Goal: Task Accomplishment & Management: Use online tool/utility

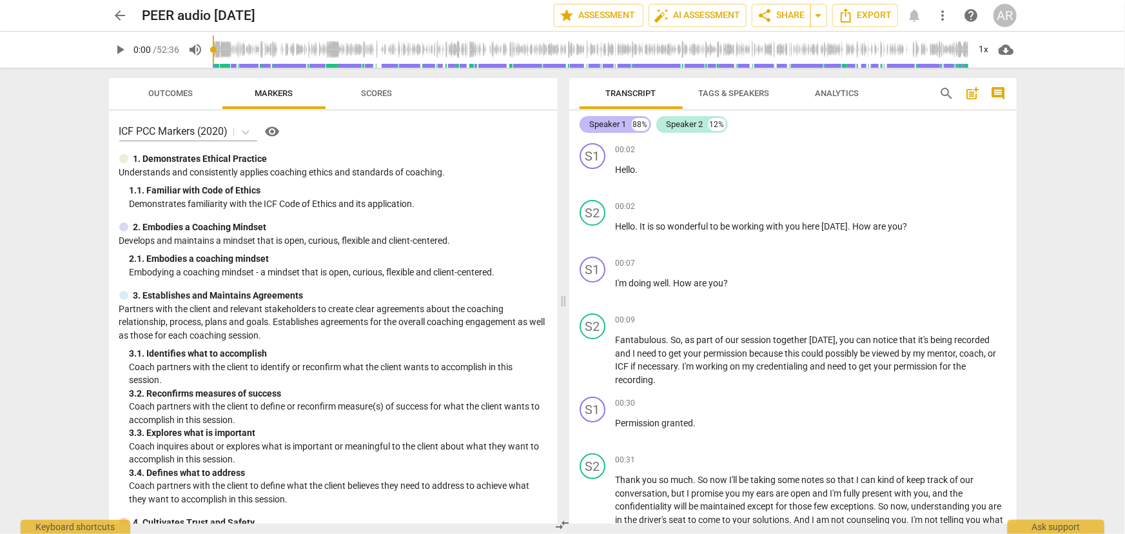
click at [607, 121] on div "Speaker 1" at bounding box center [608, 124] width 37 height 13
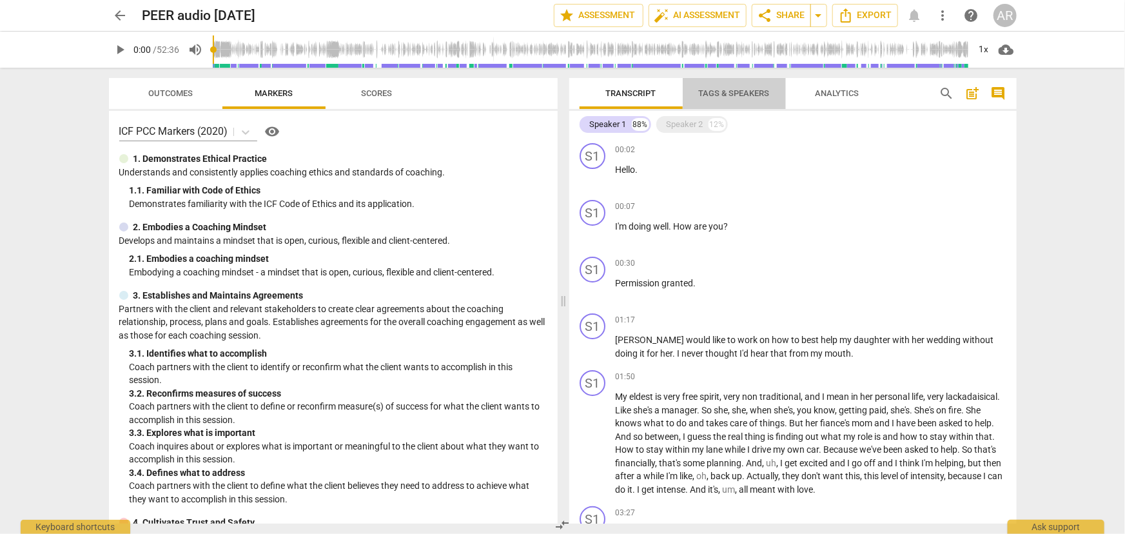
click at [726, 92] on span "Tags & Speakers" at bounding box center [734, 93] width 71 height 10
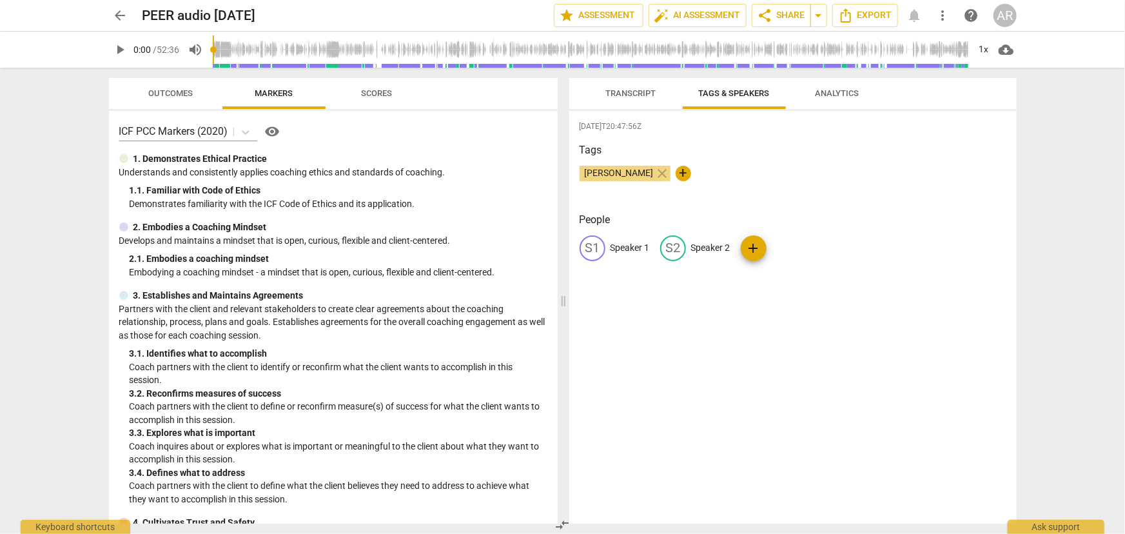
click at [636, 100] on span "Transcript" at bounding box center [630, 93] width 81 height 17
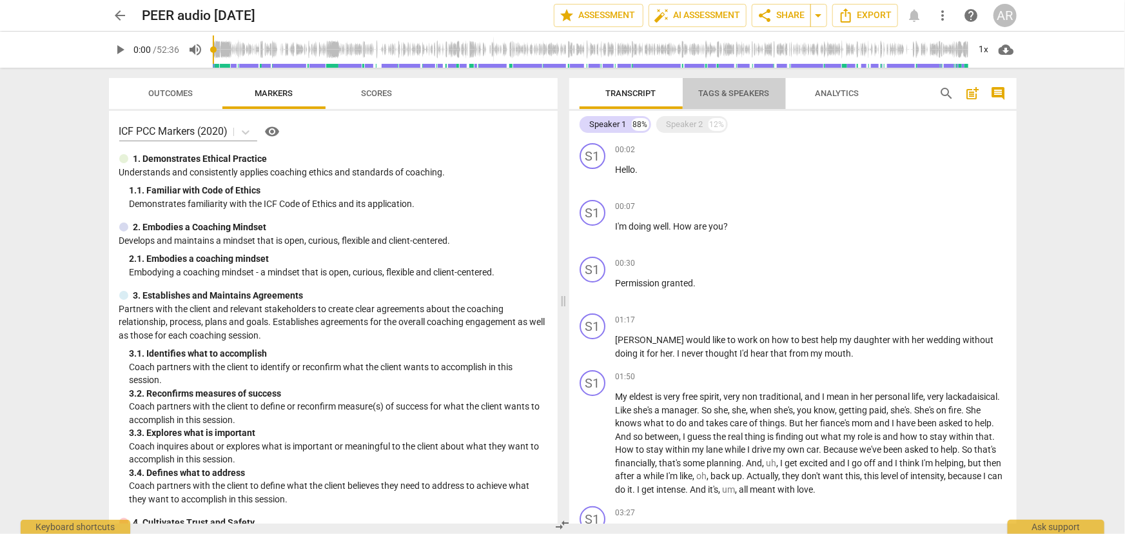
click at [724, 95] on span "Tags & Speakers" at bounding box center [734, 93] width 71 height 10
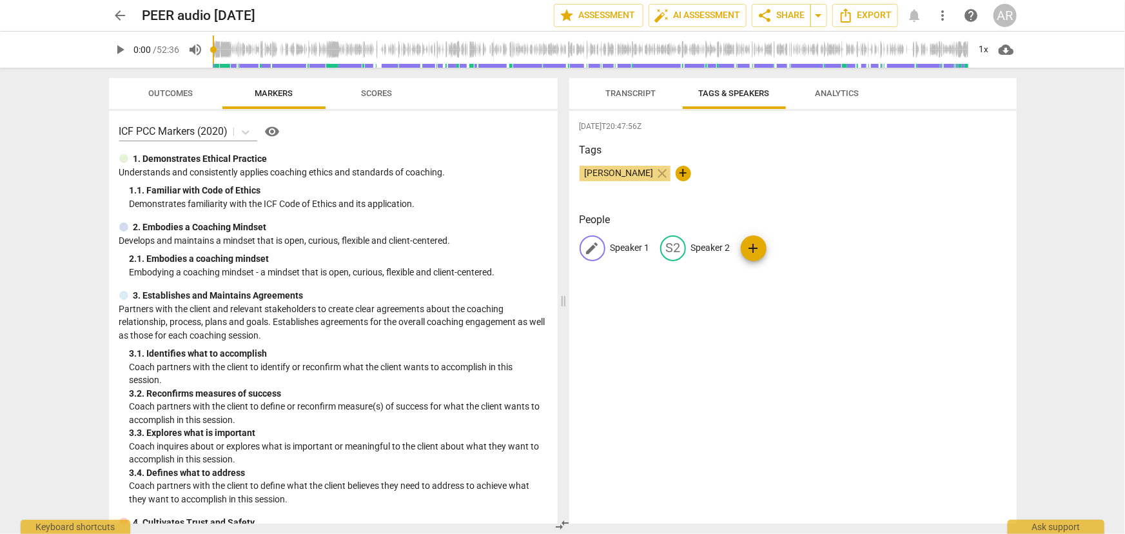
click at [620, 246] on p "Speaker 1" at bounding box center [629, 248] width 39 height 14
type input "CLIENT"
click at [777, 244] on p "Speaker 2" at bounding box center [794, 248] width 39 height 14
type input "COACH"
click at [773, 358] on div "[DATE]T20:47:56Z Tags [PERSON_NAME] close + People CL CLIENT edit COACH delete …" at bounding box center [792, 317] width 447 height 413
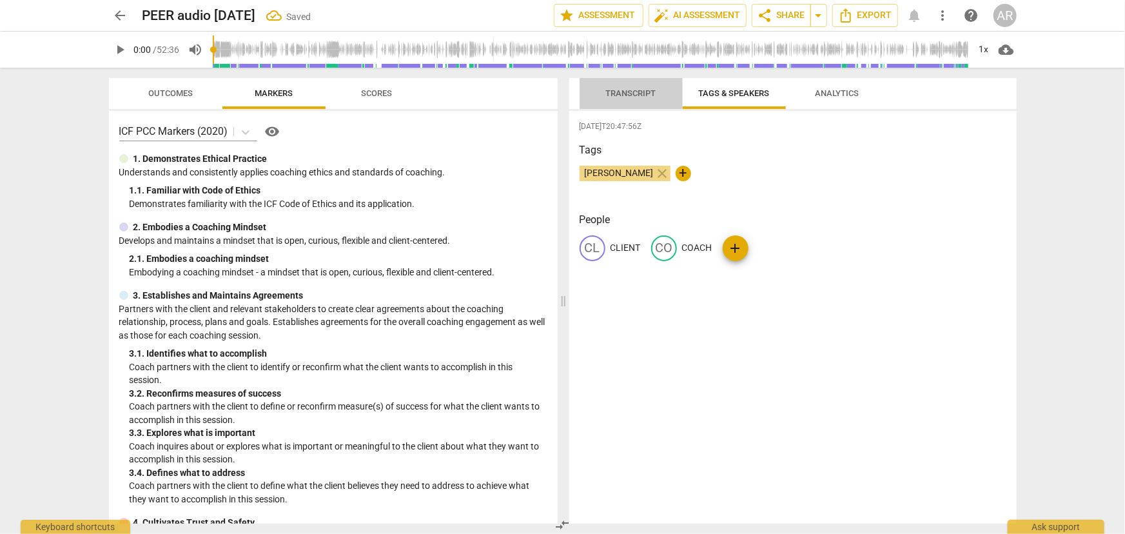
click at [636, 95] on span "Transcript" at bounding box center [631, 93] width 50 height 10
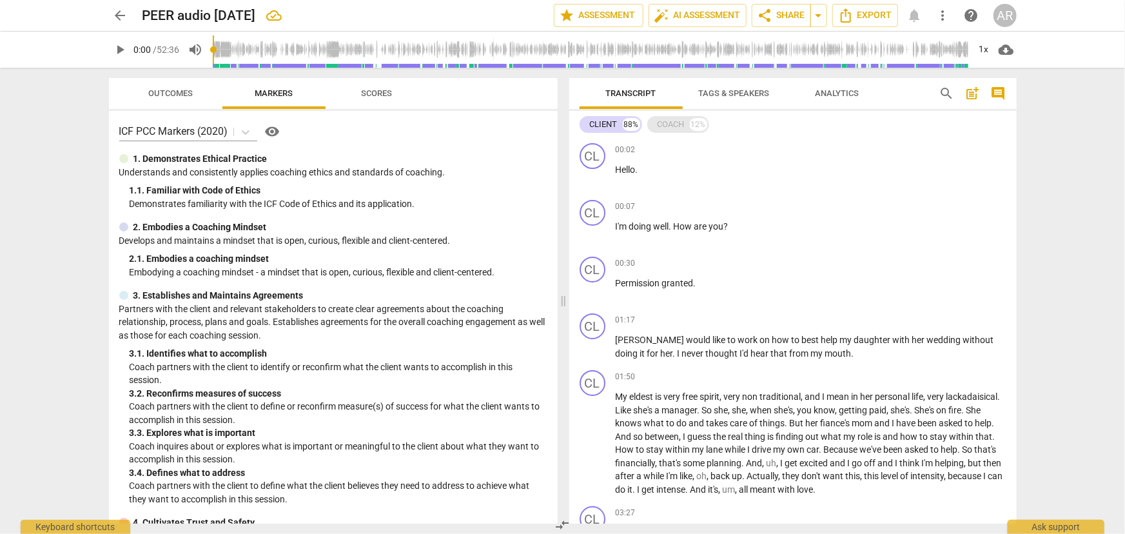
click at [667, 127] on div "COACH" at bounding box center [670, 124] width 27 height 13
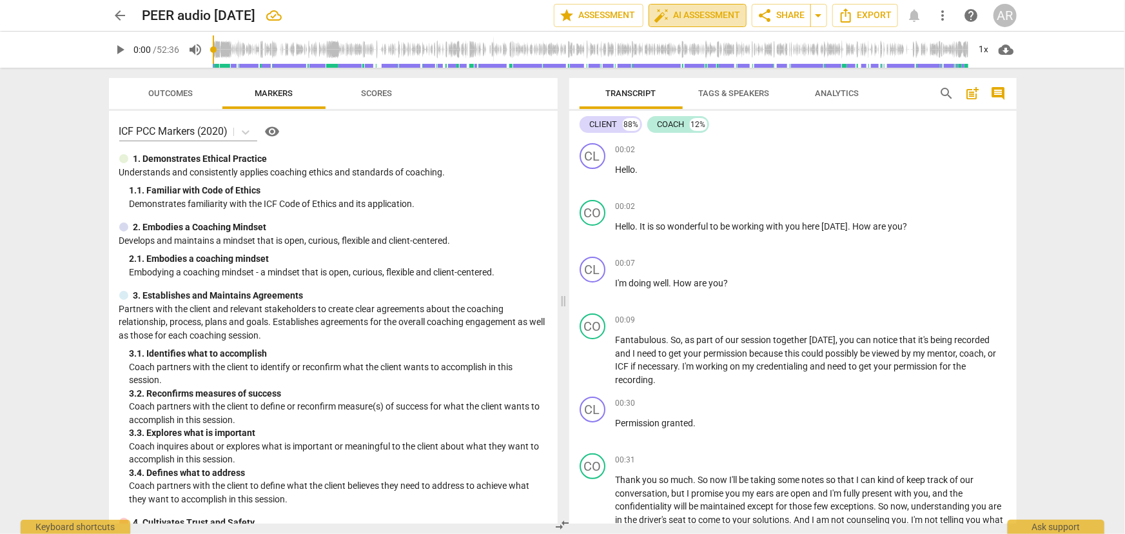
click at [701, 14] on span "auto_fix_high AI Assessment" at bounding box center [697, 15] width 86 height 15
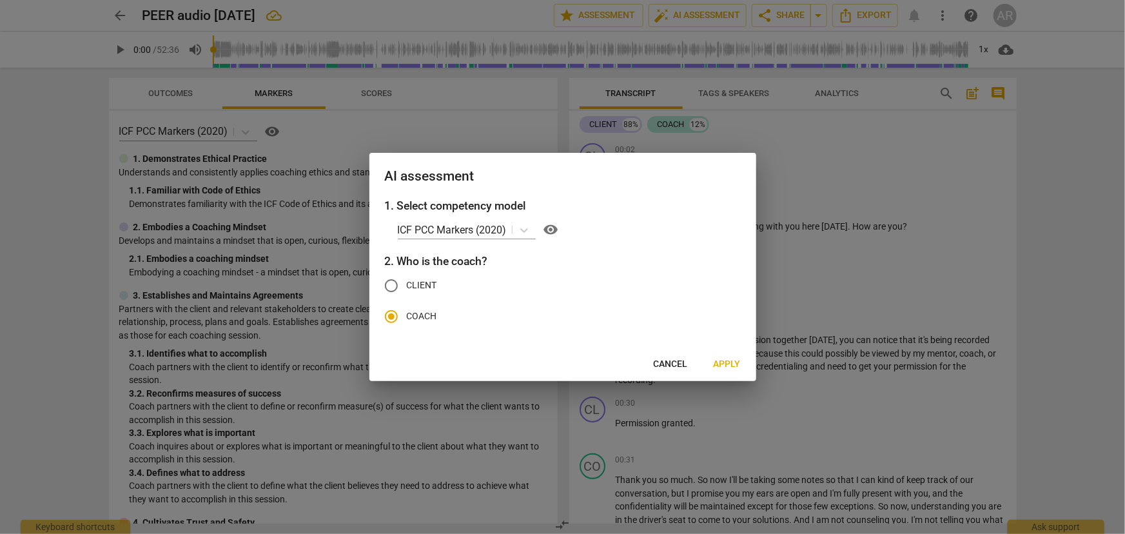
click at [727, 364] on span "Apply" at bounding box center [727, 364] width 27 height 13
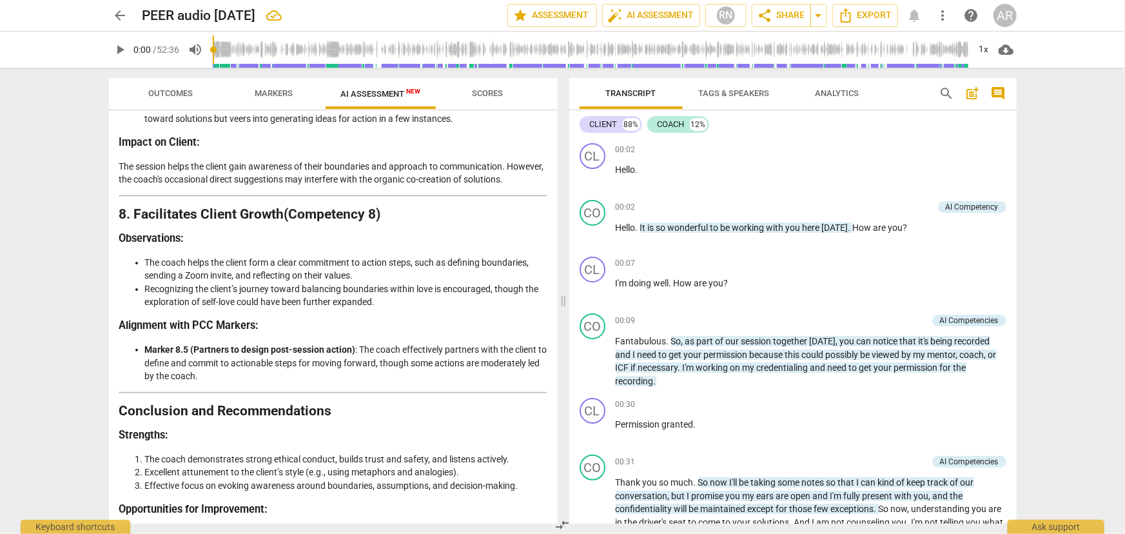
scroll to position [2179, 0]
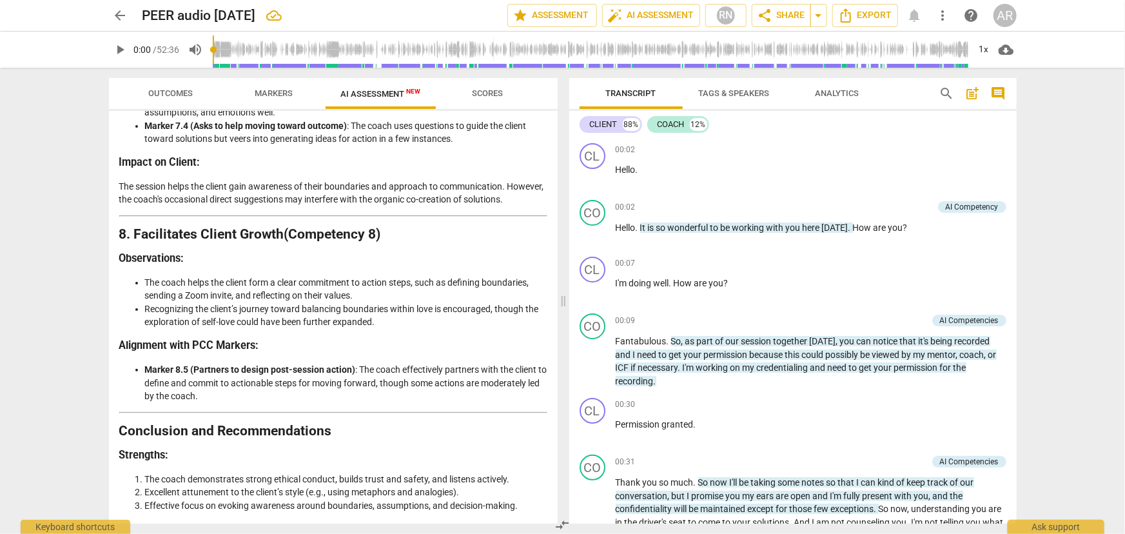
click at [490, 96] on span "Scores" at bounding box center [487, 93] width 31 height 10
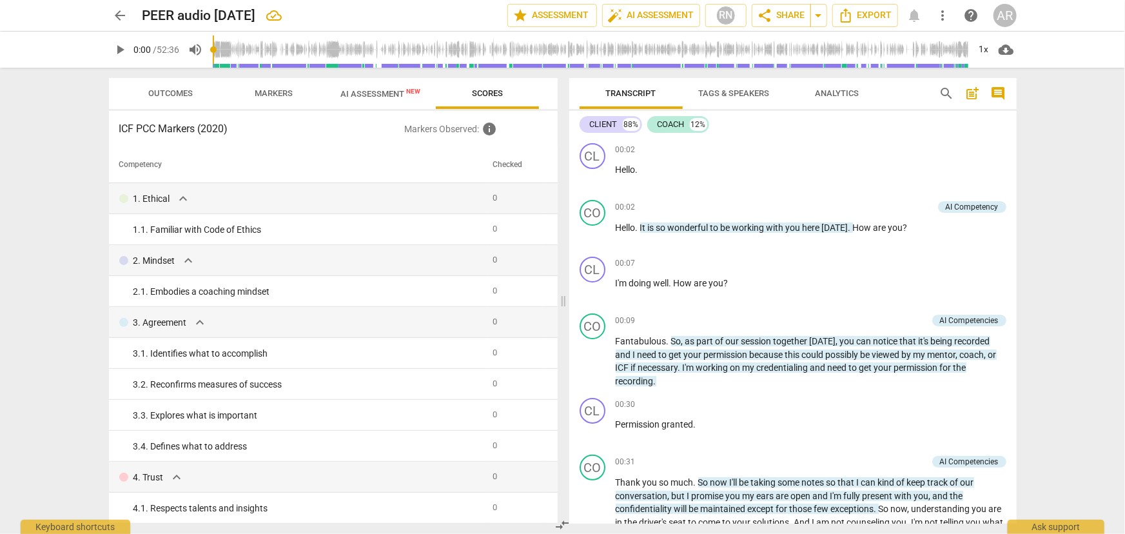
click at [161, 93] on span "Outcomes" at bounding box center [170, 93] width 44 height 10
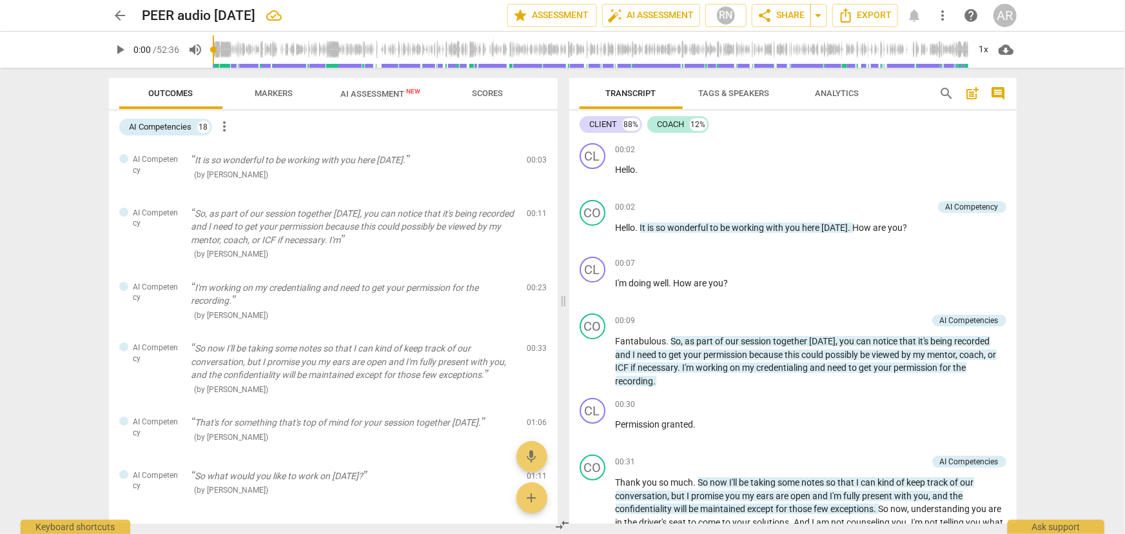
click at [266, 90] on span "Markers" at bounding box center [274, 93] width 38 height 10
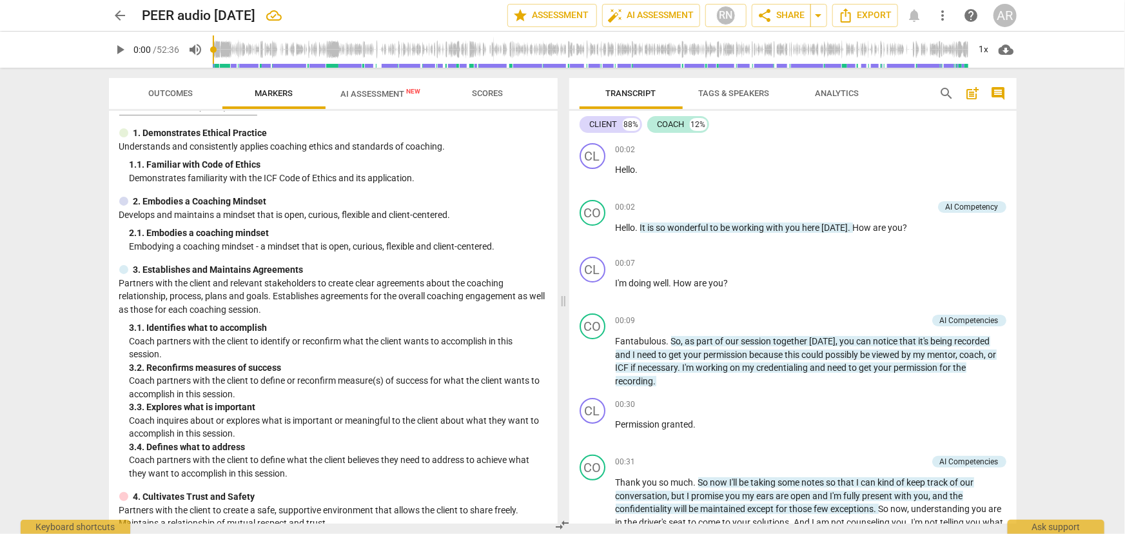
scroll to position [0, 0]
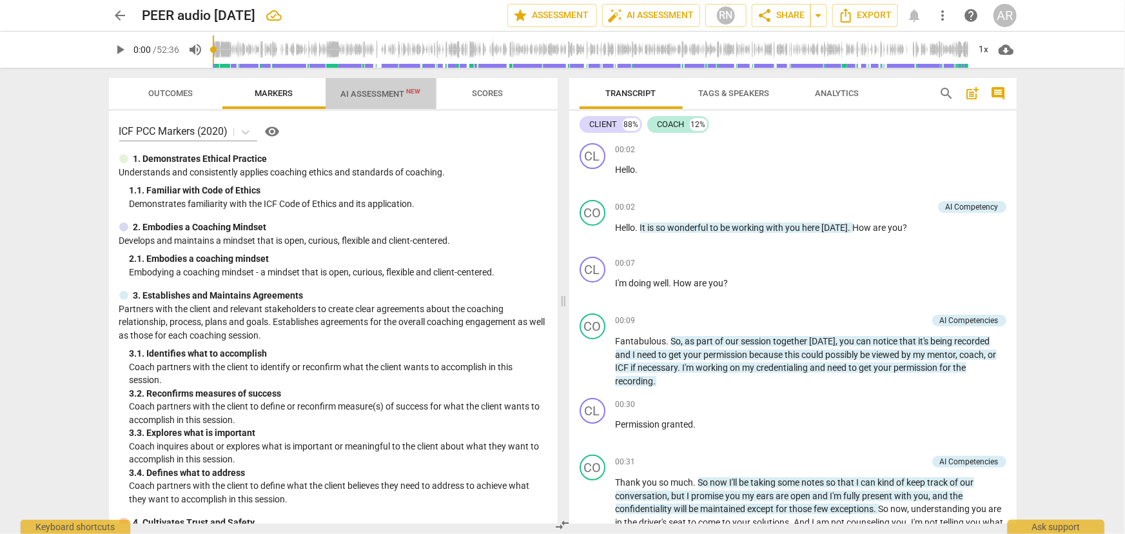
click at [371, 93] on span "AI Assessment New" at bounding box center [381, 94] width 80 height 10
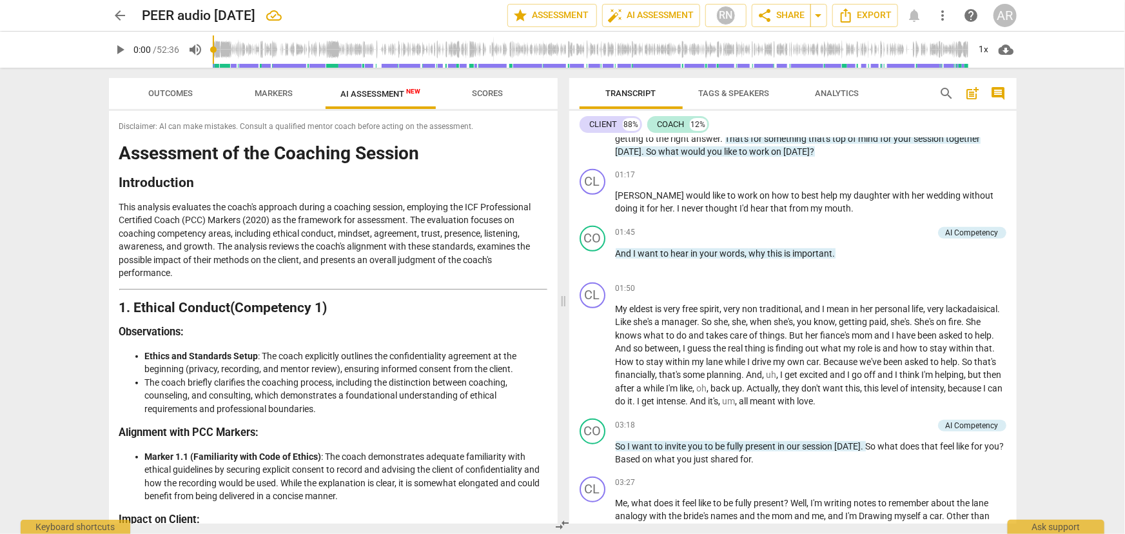
scroll to position [469, 0]
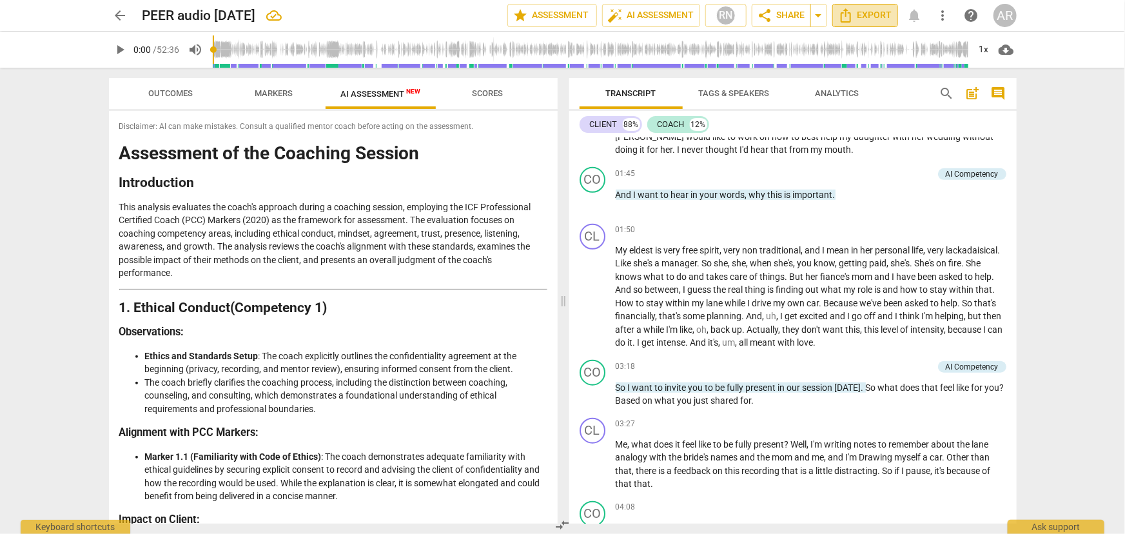
click at [866, 15] on span "Export" at bounding box center [865, 15] width 54 height 15
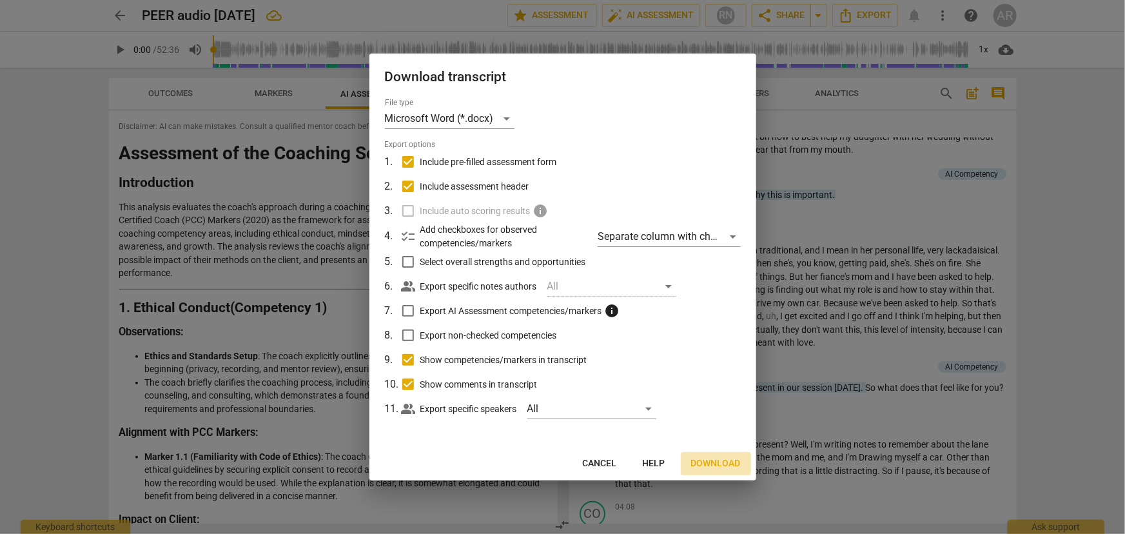
click at [716, 462] on span "Download" at bounding box center [716, 463] width 50 height 13
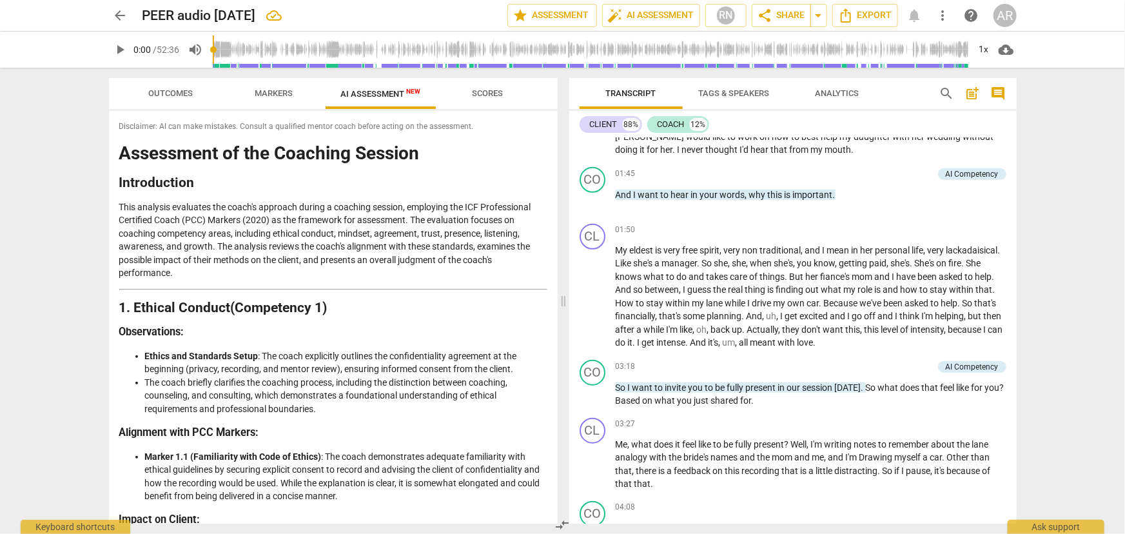
drag, startPoint x: 996, startPoint y: 91, endPoint x: 940, endPoint y: 106, distance: 57.4
click at [996, 92] on span "comment" at bounding box center [998, 93] width 15 height 15
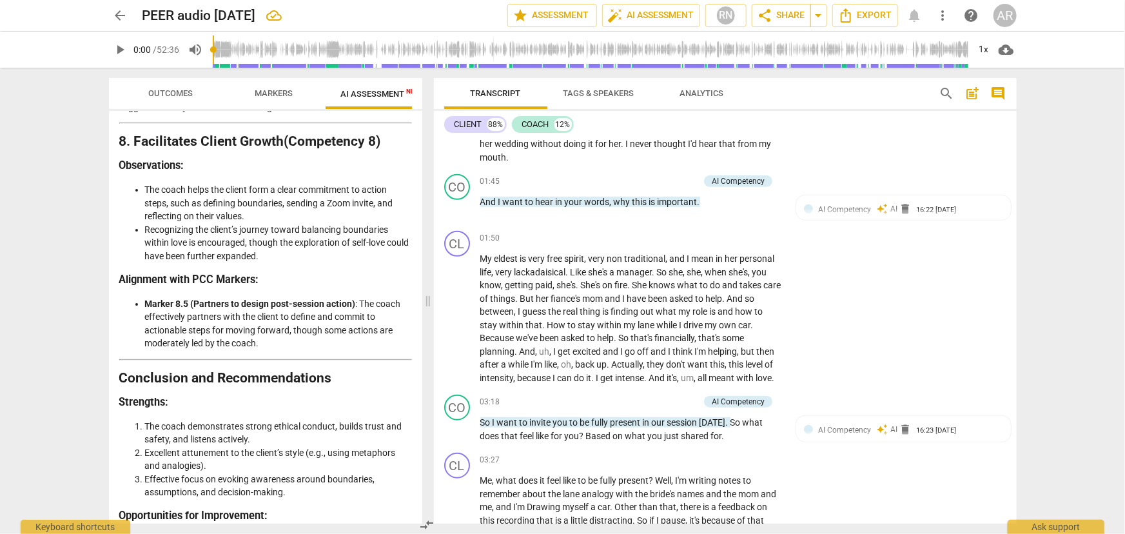
scroll to position [2745, 0]
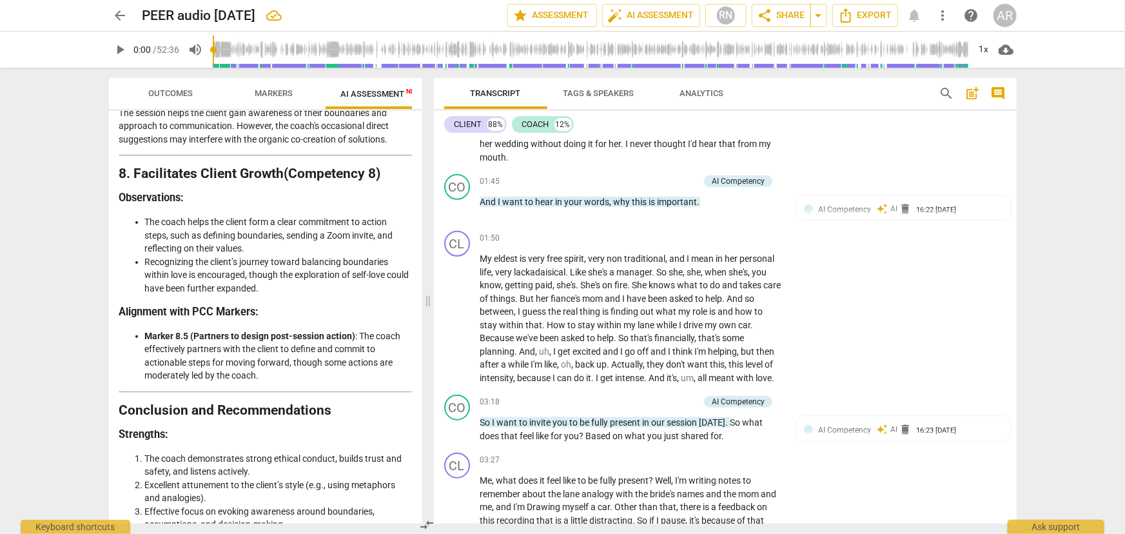
click at [275, 93] on span "Markers" at bounding box center [274, 93] width 38 height 10
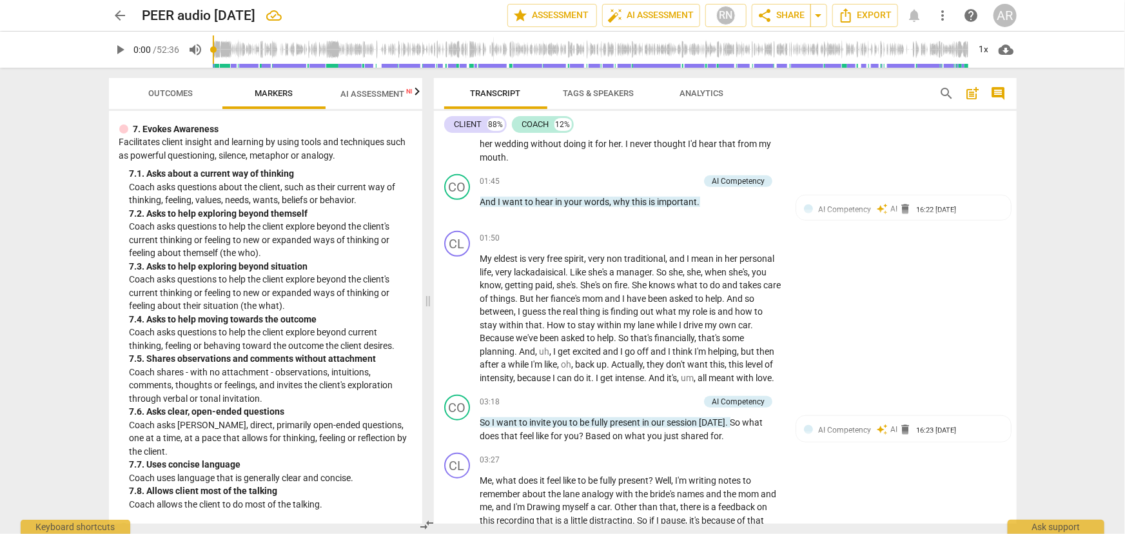
scroll to position [1147, 0]
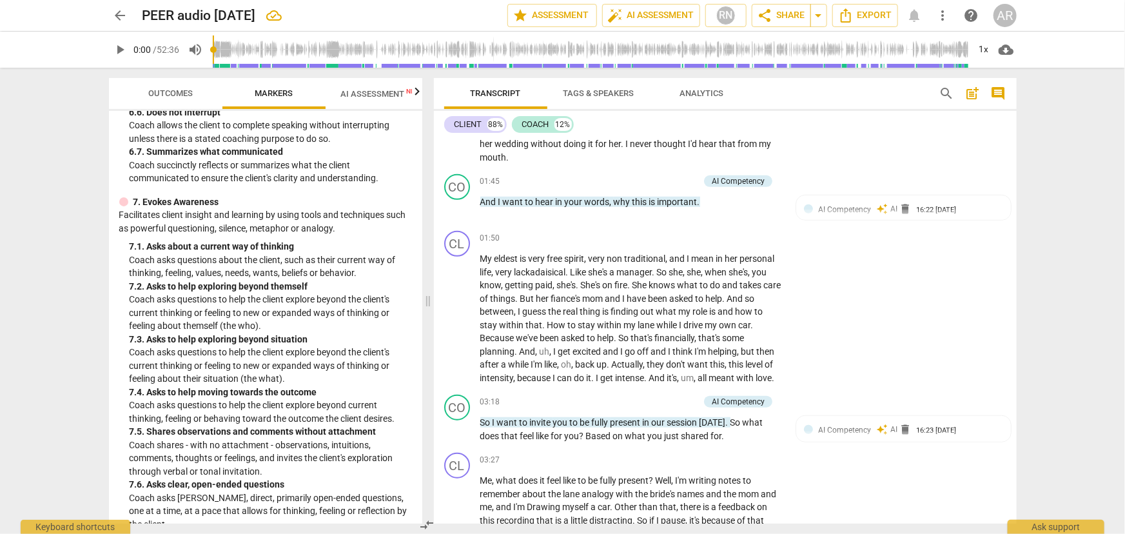
click at [166, 95] on span "Outcomes" at bounding box center [170, 93] width 44 height 10
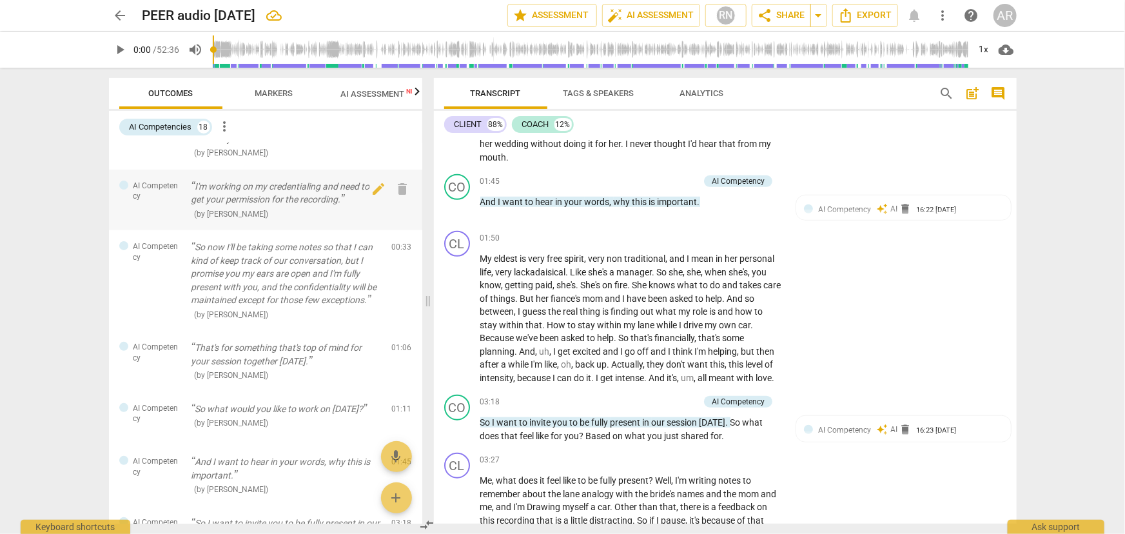
scroll to position [0, 0]
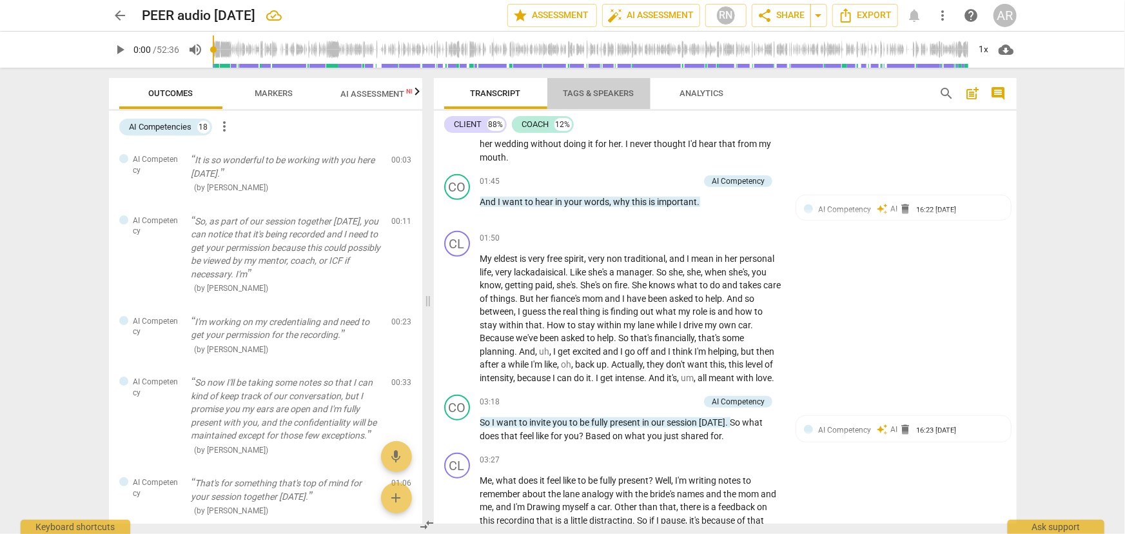
click at [577, 92] on span "Tags & Speakers" at bounding box center [598, 93] width 71 height 10
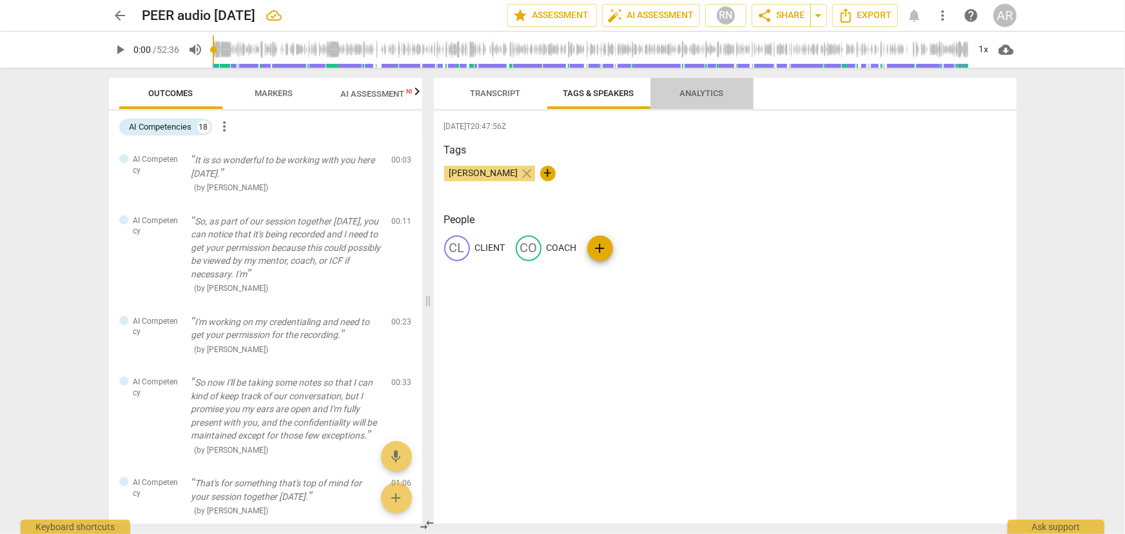
click at [716, 95] on span "Analytics" at bounding box center [702, 93] width 44 height 10
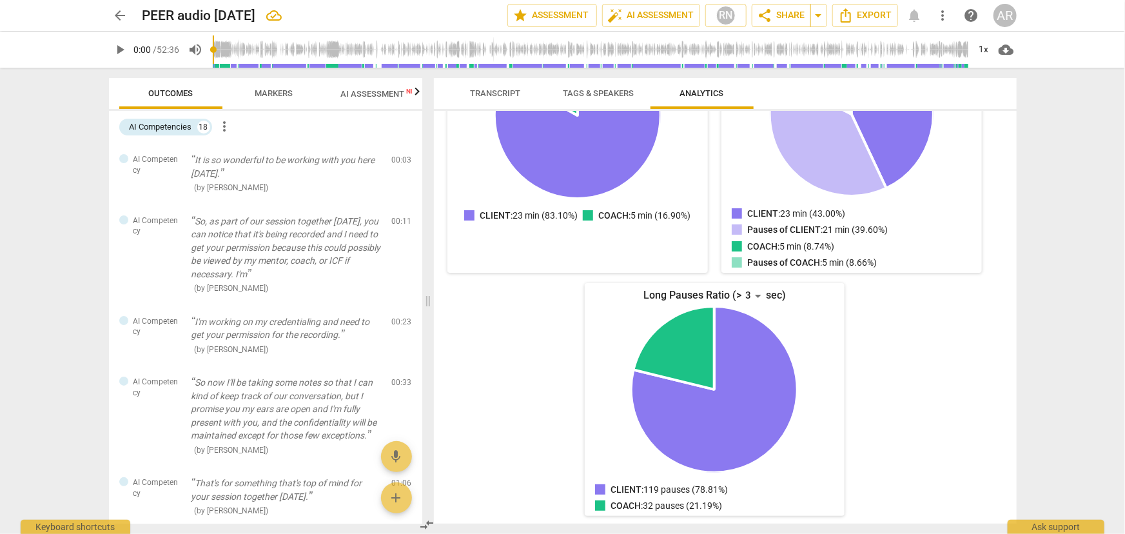
scroll to position [249, 0]
click at [778, 294] on div "Long Pauses Ratio (> 3 sec)" at bounding box center [715, 295] width 260 height 21
click at [741, 296] on div "3" at bounding box center [753, 295] width 24 height 21
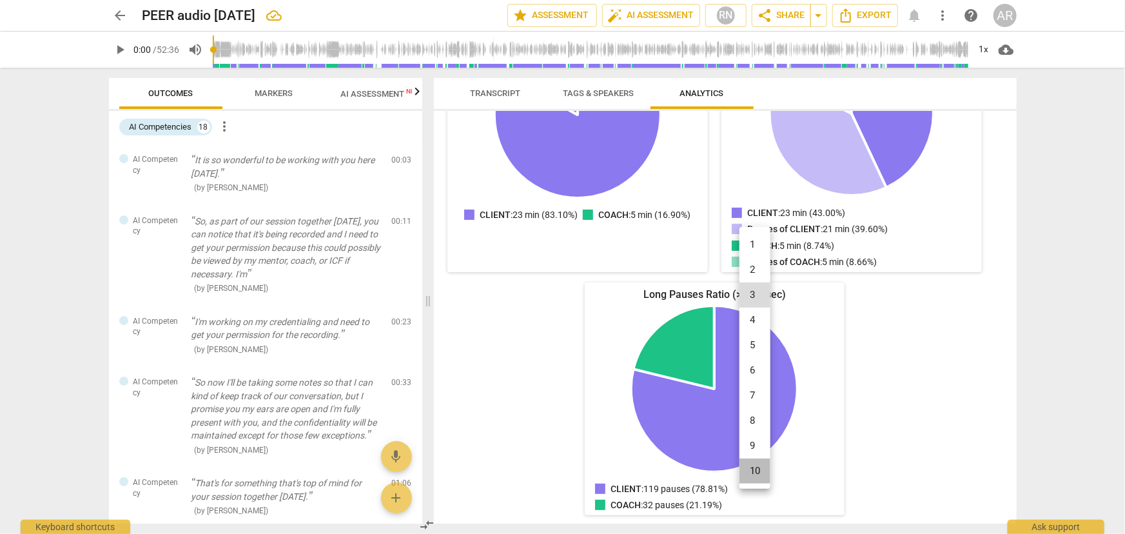
click at [750, 471] on li "10" at bounding box center [754, 470] width 31 height 25
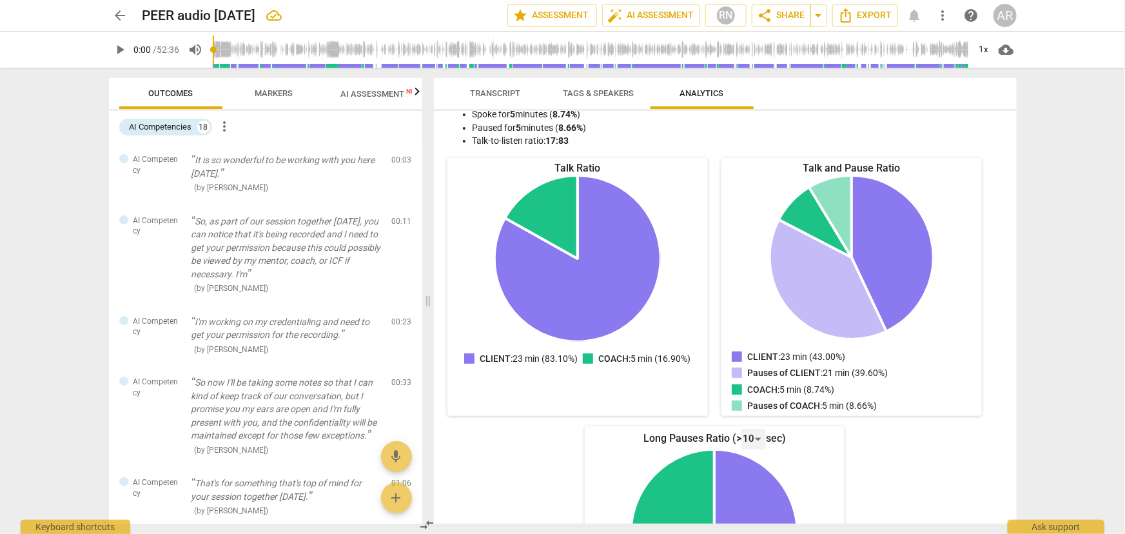
scroll to position [0, 0]
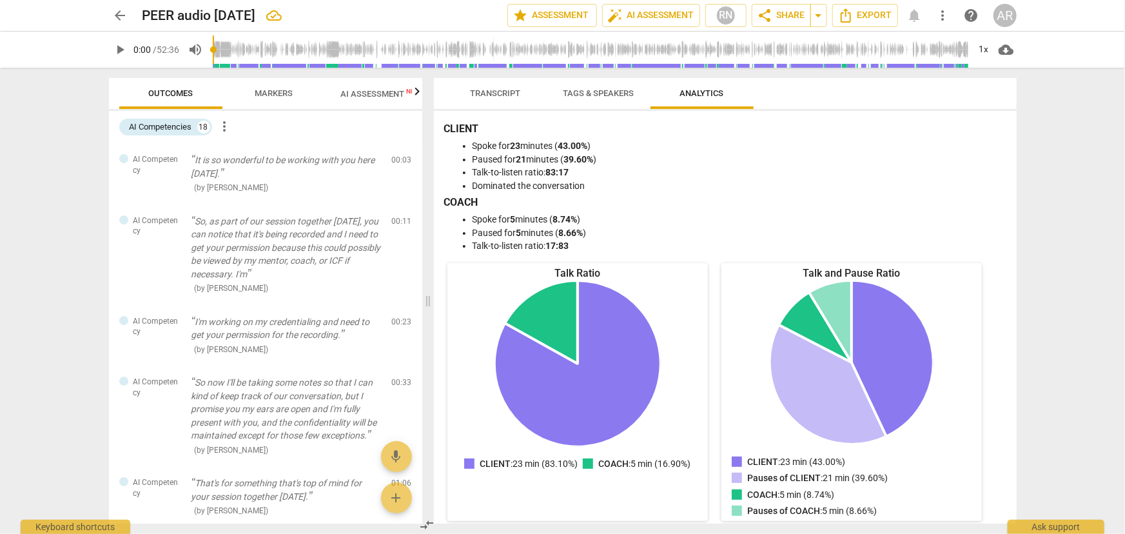
click at [583, 97] on span "Tags & Speakers" at bounding box center [598, 93] width 71 height 10
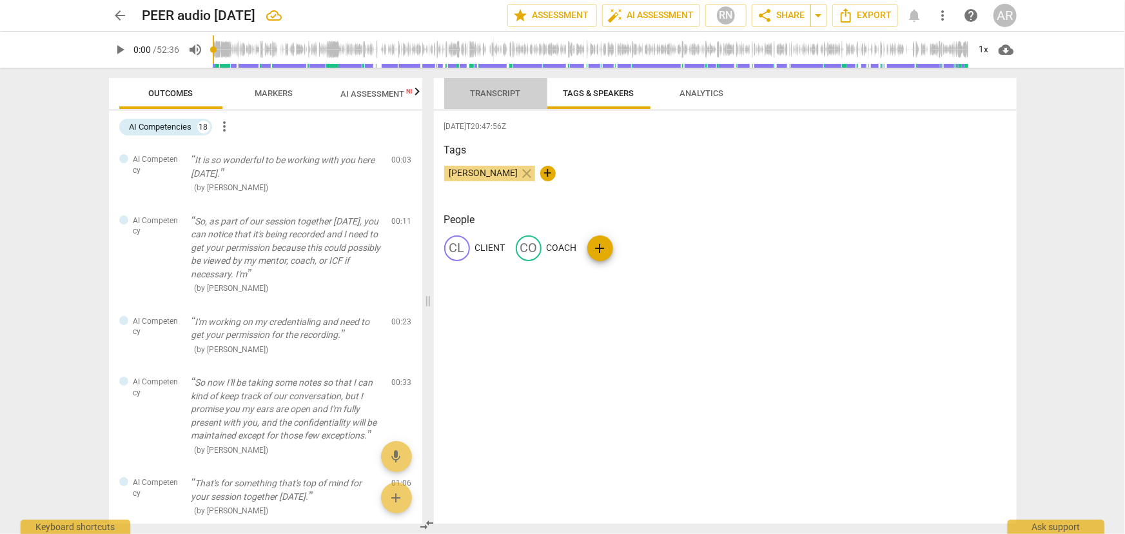
click at [484, 93] on span "Transcript" at bounding box center [496, 93] width 50 height 10
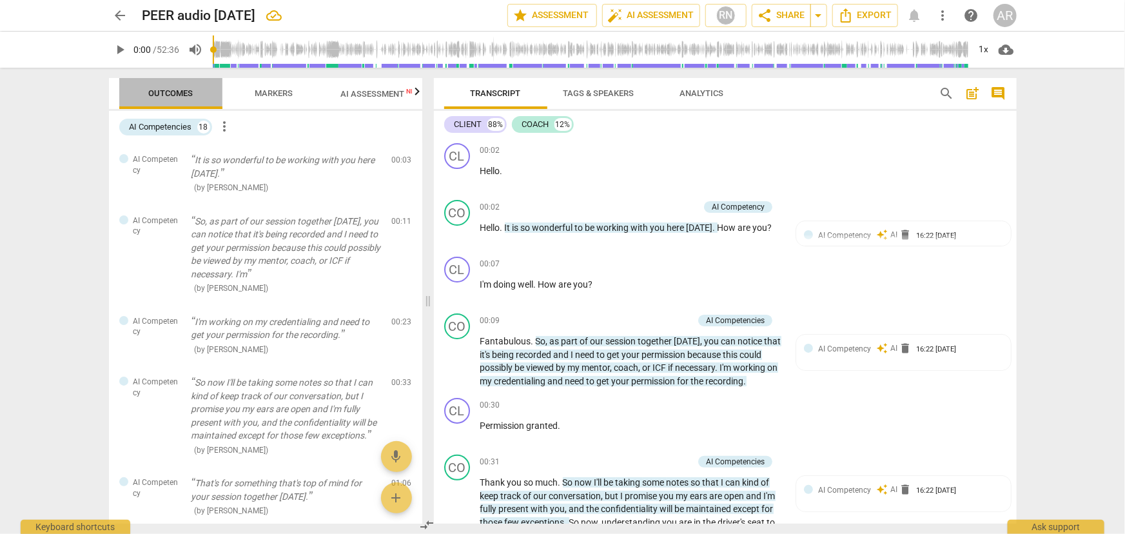
click at [179, 97] on span "Outcomes" at bounding box center [170, 93] width 44 height 10
click at [275, 97] on span "Markers" at bounding box center [274, 93] width 38 height 10
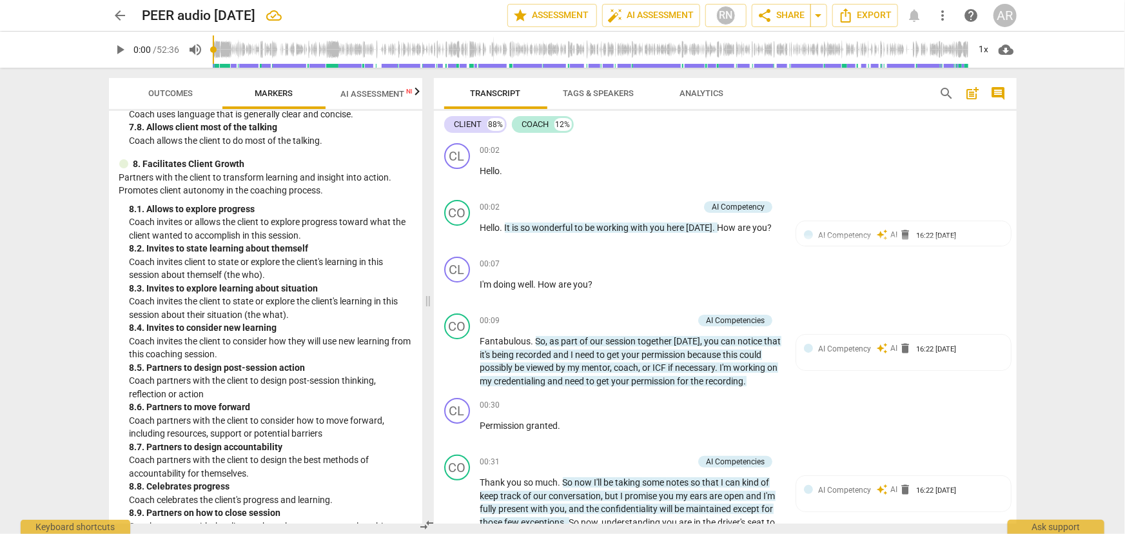
scroll to position [1615, 0]
